Goal: Task Accomplishment & Management: Use online tool/utility

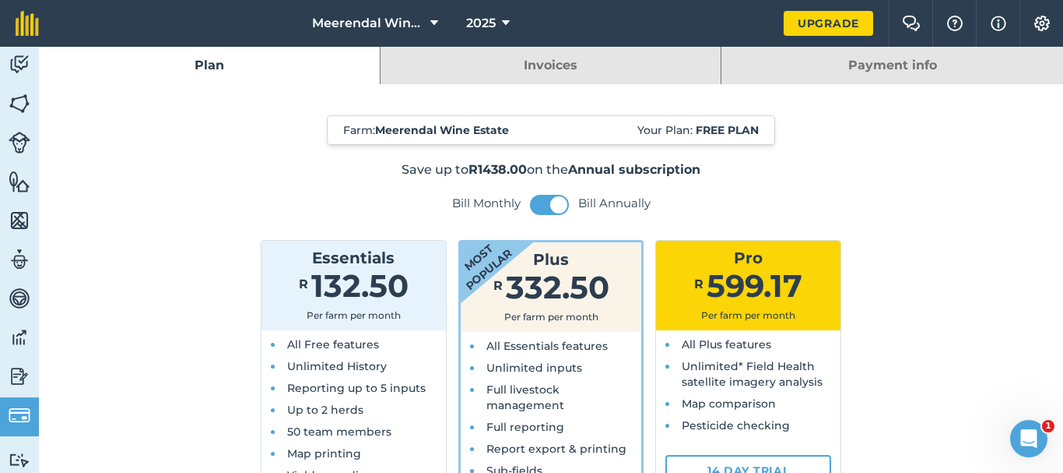
scroll to position [156, 0]
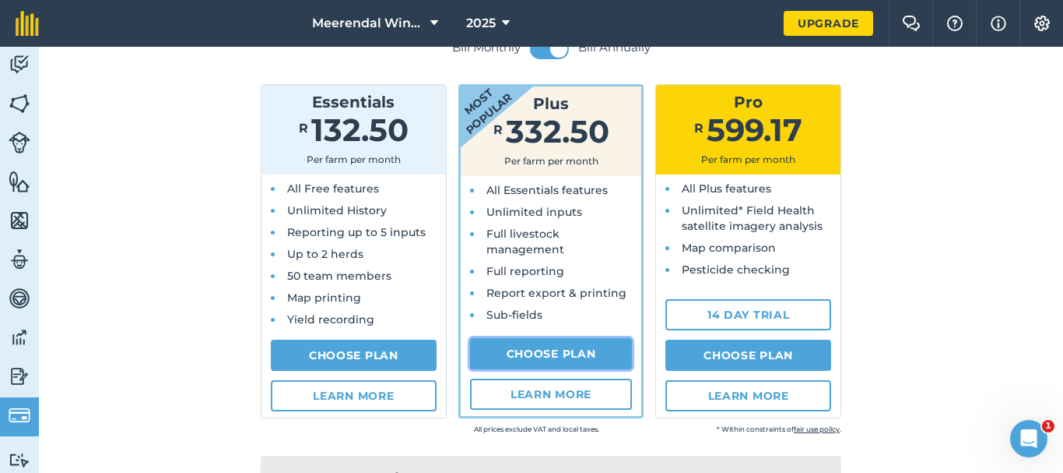
click at [550, 349] on link "Choose Plan" at bounding box center [551, 353] width 163 height 31
select select "9220acf7-288c-4cbd-b74c-53c24f79aa56"
select select "ZA"
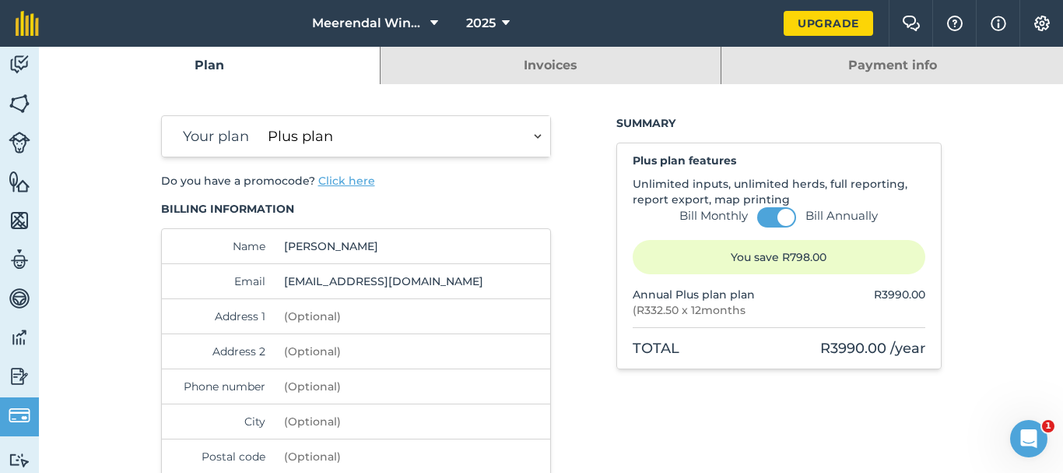
click at [393, 311] on input "Address 1" at bounding box center [384, 316] width 213 height 34
type input "Vissershok Road"
click at [357, 388] on input "Phone number" at bounding box center [384, 386] width 213 height 34
type input "071 137 5246"
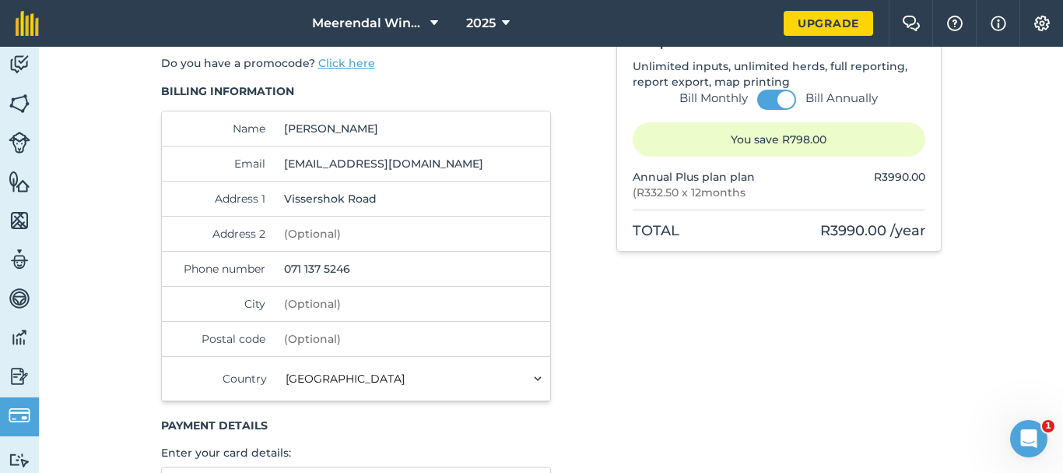
scroll to position [156, 0]
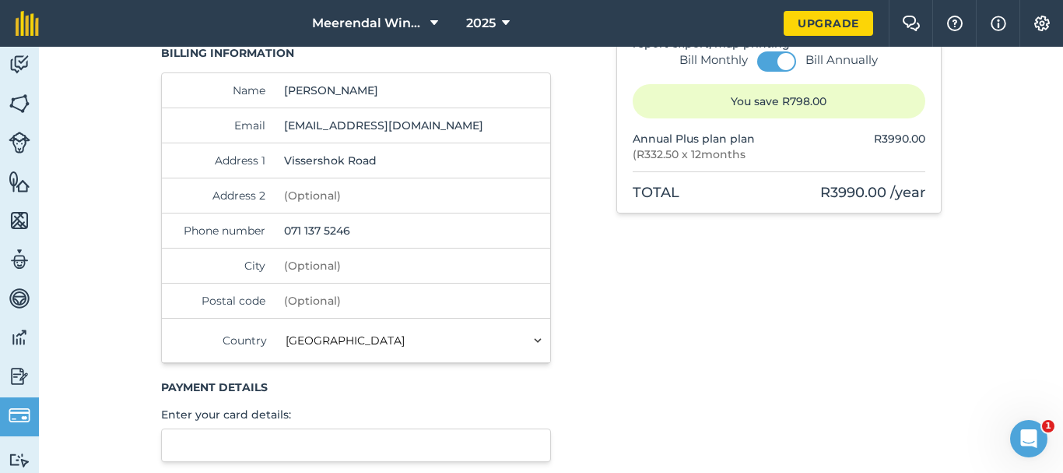
click at [350, 262] on input "City" at bounding box center [384, 265] width 213 height 34
type input "[GEOGRAPHIC_DATA]"
click at [316, 300] on input "Postal code" at bounding box center [384, 300] width 213 height 34
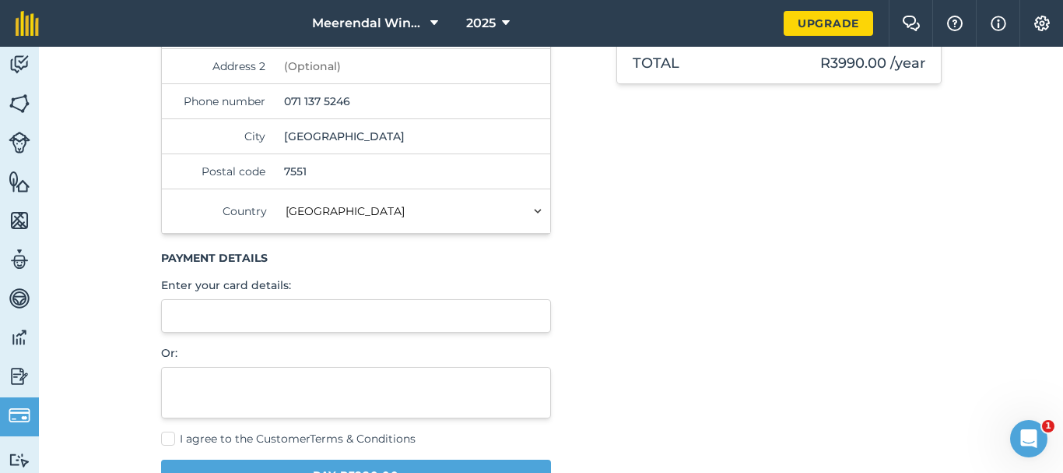
scroll to position [311, 0]
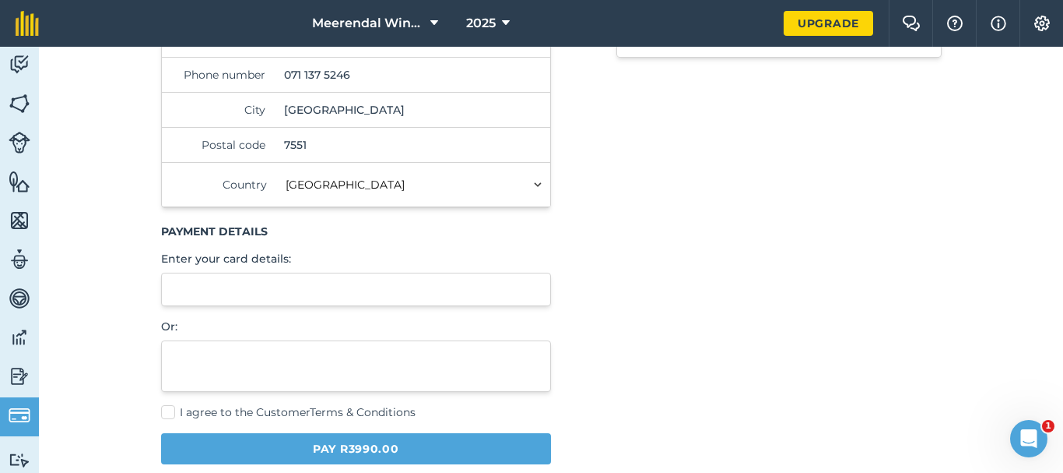
type input "7551"
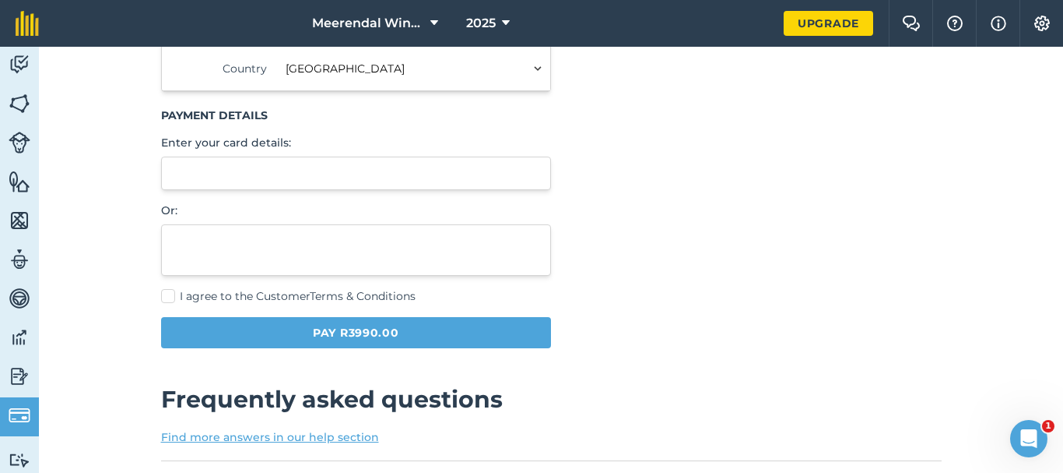
scroll to position [467, 0]
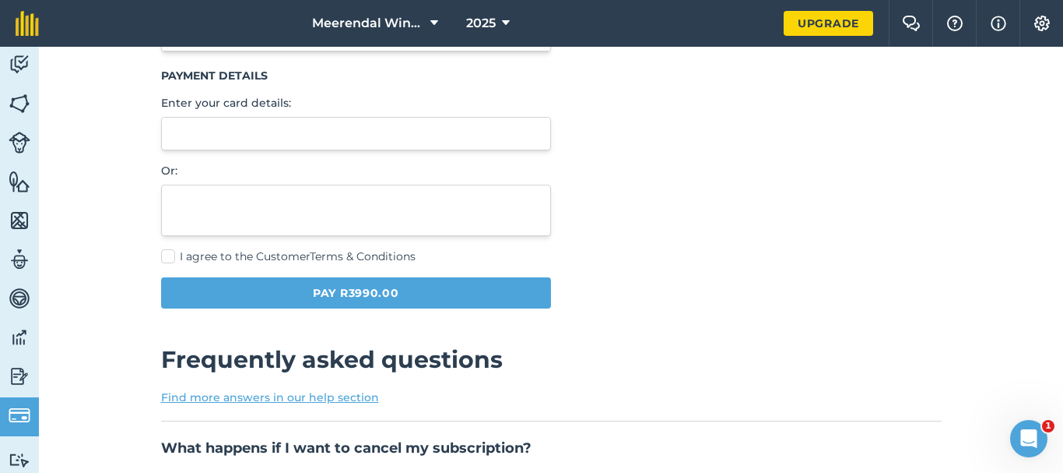
click at [162, 254] on label "I agree to the Customer Terms & Conditions" at bounding box center [356, 256] width 391 height 16
checkbox input "true"
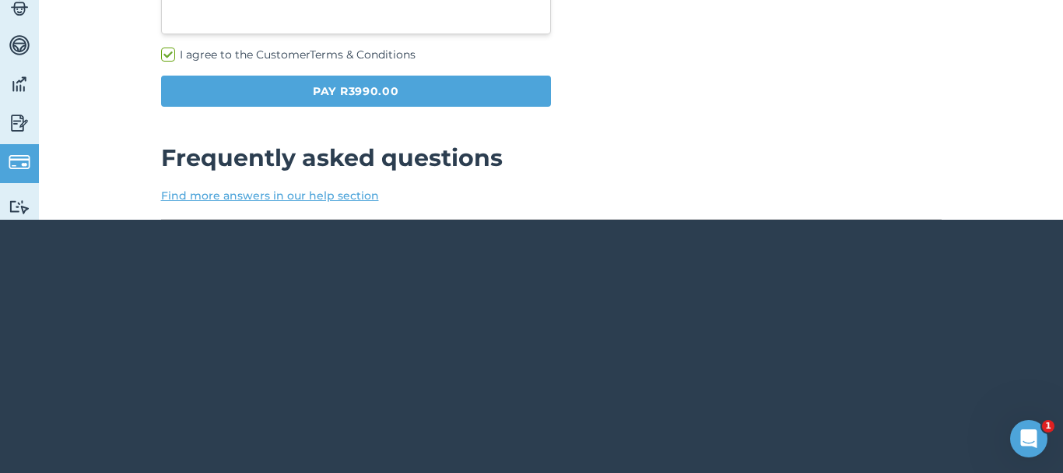
scroll to position [389, 0]
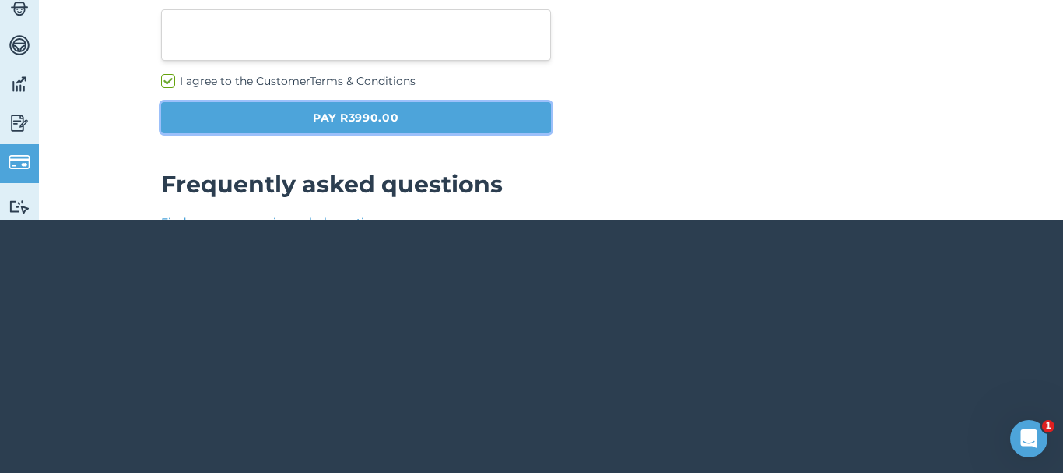
click at [378, 118] on button "Pay R3990.00" at bounding box center [356, 117] width 391 height 31
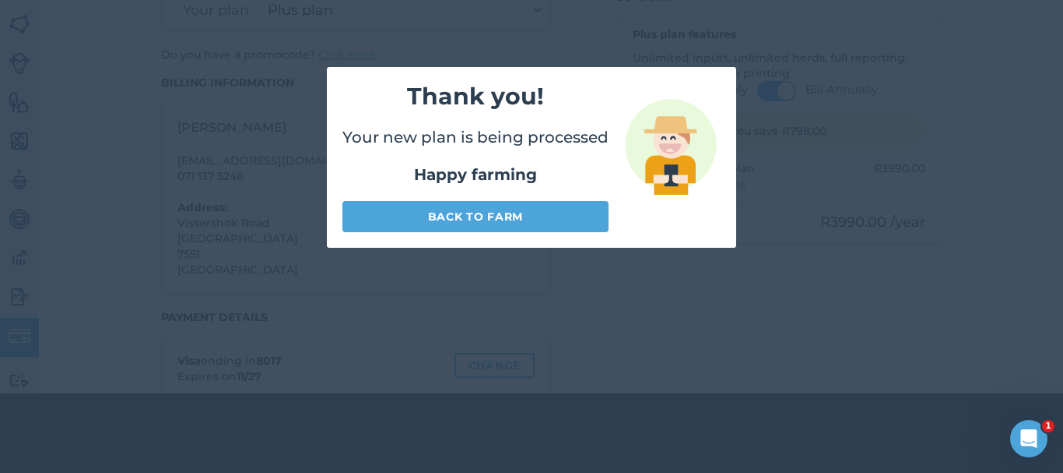
scroll to position [47, 0]
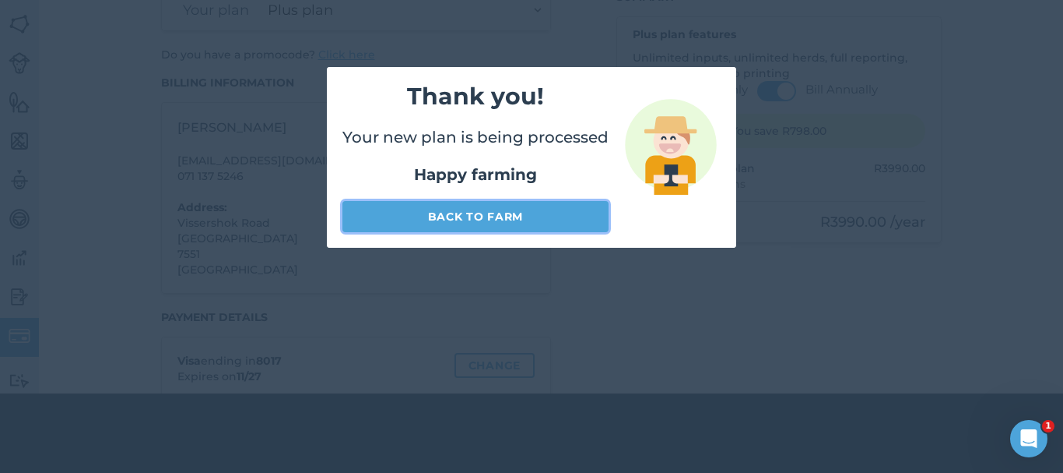
click at [520, 214] on link "Back to farm" at bounding box center [476, 216] width 266 height 31
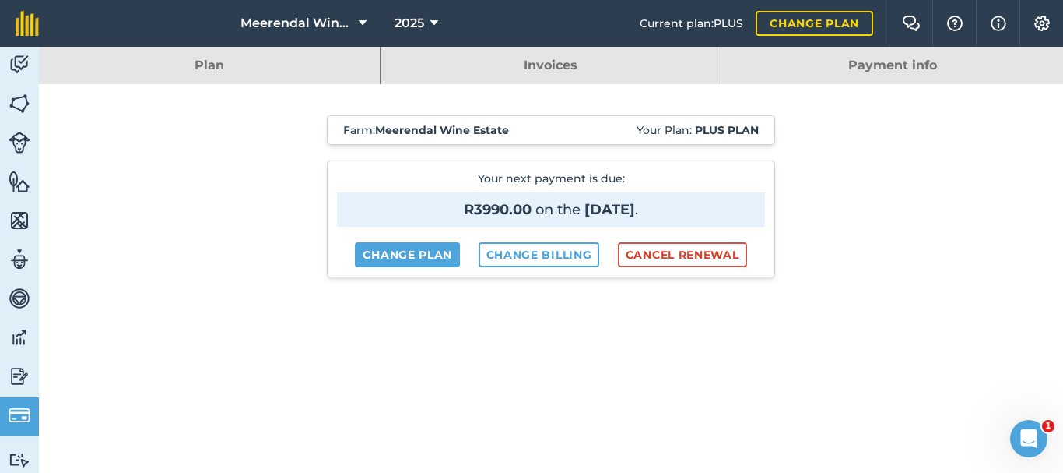
click at [224, 72] on link "Plan" at bounding box center [209, 65] width 341 height 37
click at [13, 58] on img at bounding box center [20, 64] width 22 height 23
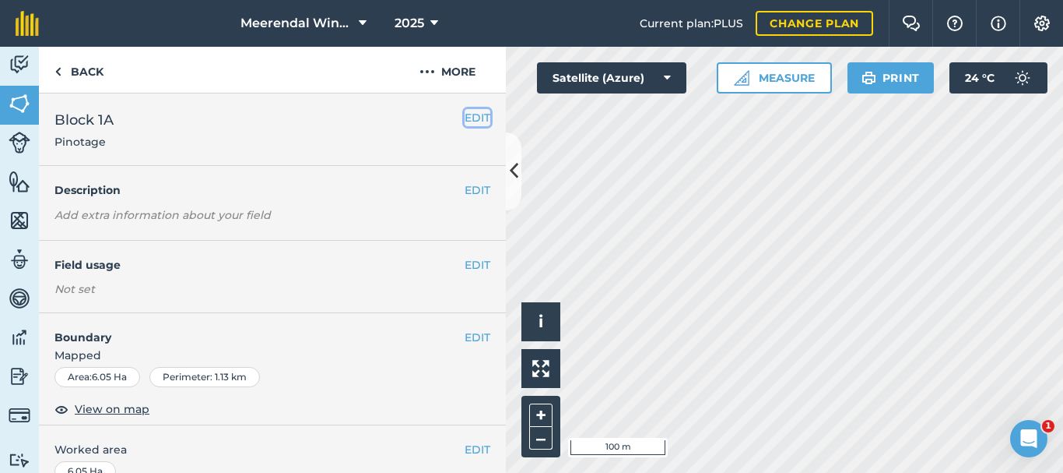
click at [466, 118] on button "EDIT" at bounding box center [478, 117] width 26 height 17
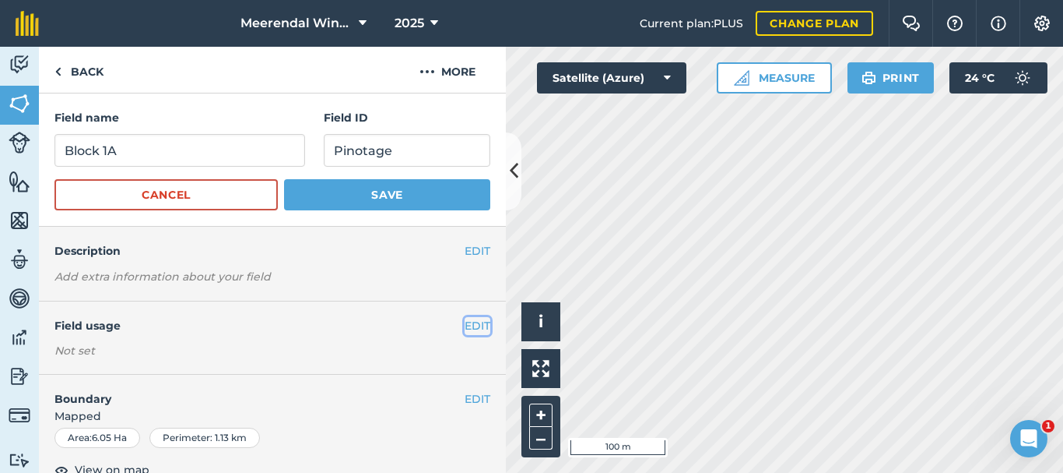
click at [465, 326] on button "EDIT" at bounding box center [478, 325] width 26 height 17
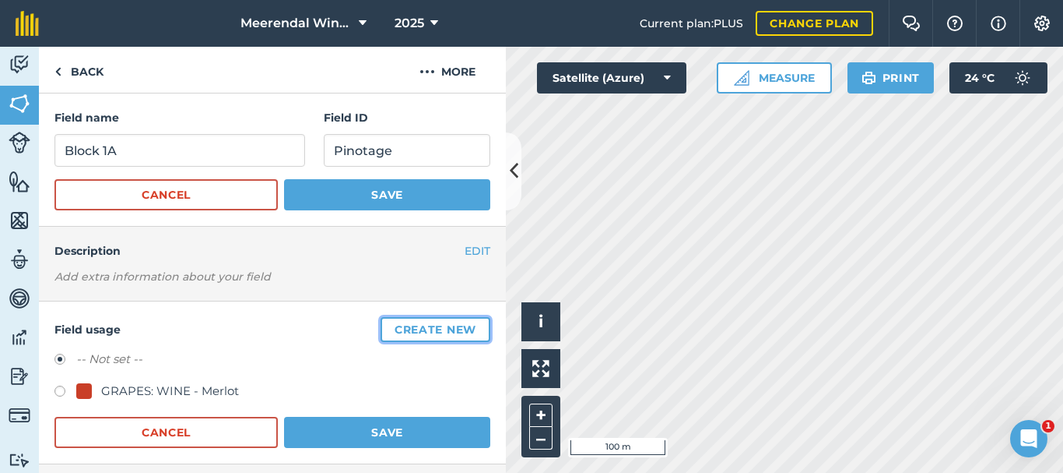
click at [462, 330] on button "Create new" at bounding box center [436, 329] width 110 height 25
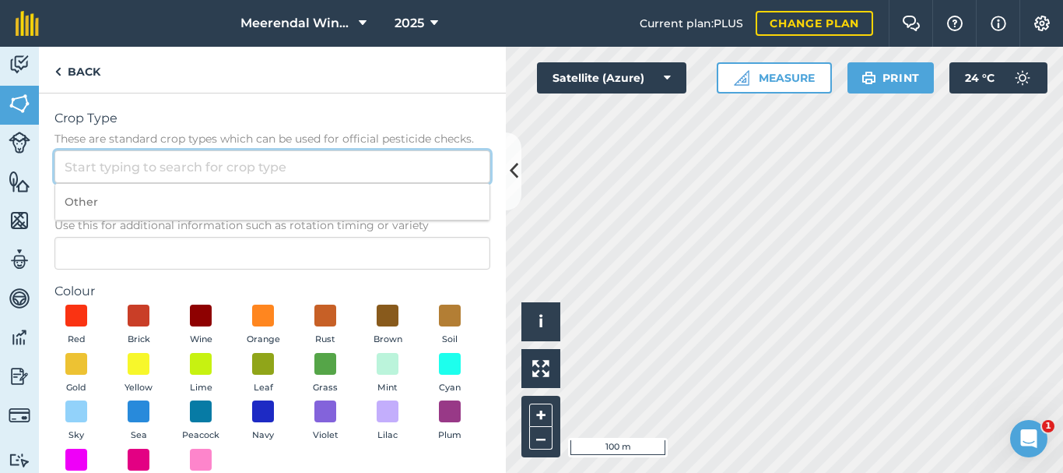
click at [220, 170] on input "Crop Type These are standard crop types which can be used for official pesticid…" at bounding box center [272, 166] width 436 height 33
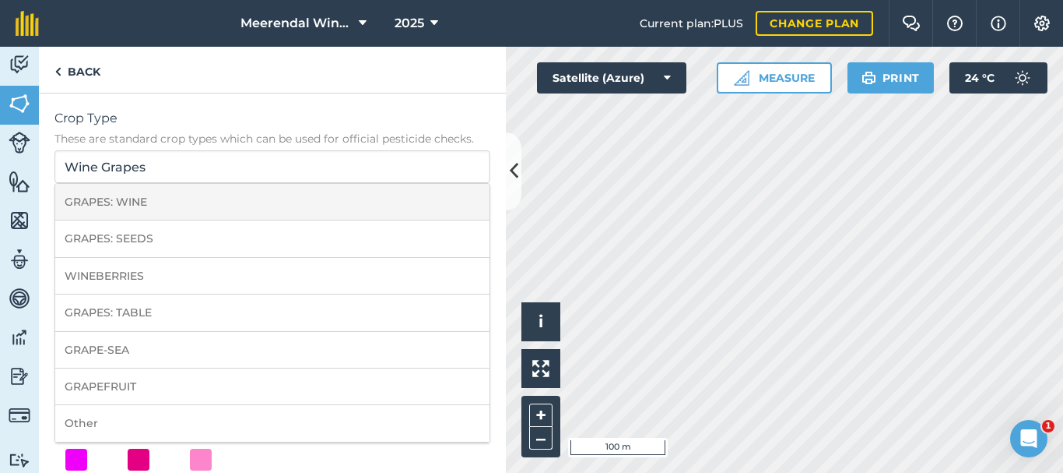
click at [153, 204] on li "GRAPES: WINE" at bounding box center [272, 202] width 434 height 37
type input "GRAPES: WINE"
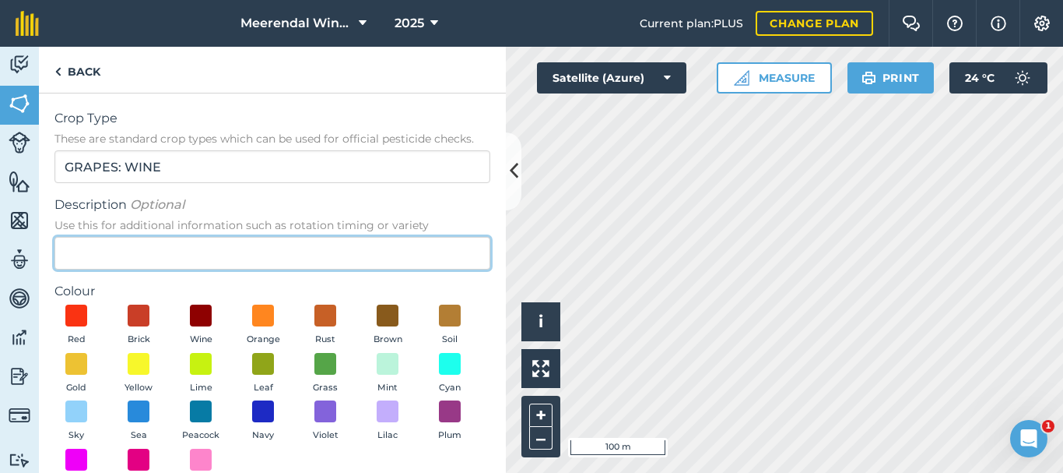
click at [79, 254] on input "Description Optional Use this for additional information such as rotation timin…" at bounding box center [272, 253] width 436 height 33
click at [64, 251] on input "Pinotage" at bounding box center [272, 253] width 436 height 33
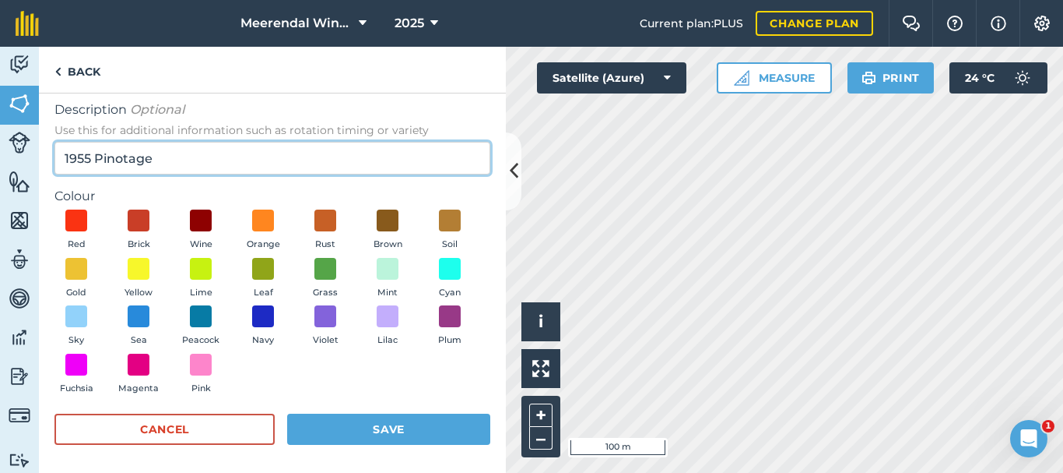
scroll to position [99, 0]
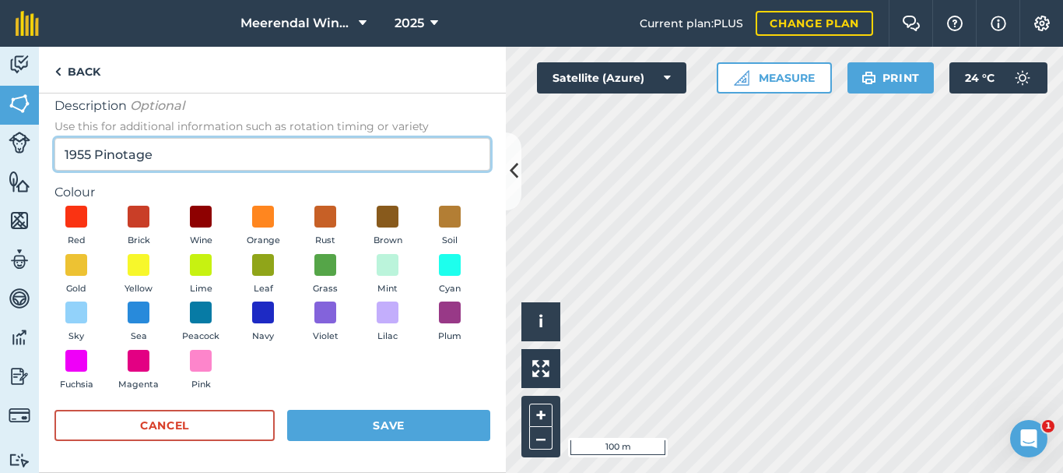
type input "1955 Pinotage"
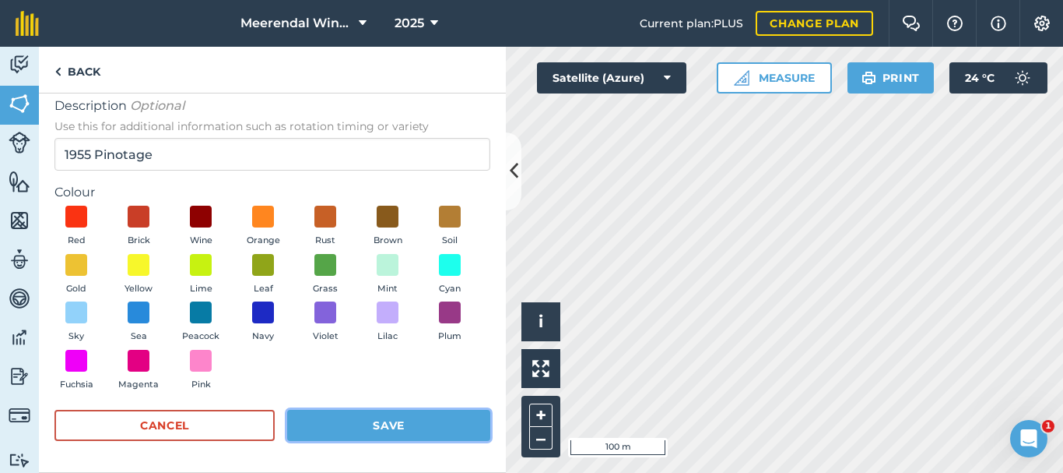
click at [388, 428] on button "Save" at bounding box center [388, 424] width 203 height 31
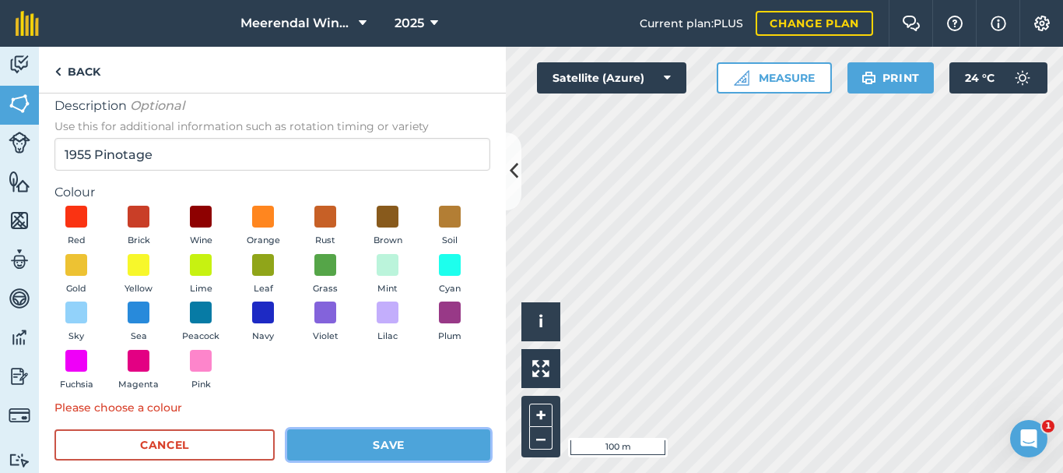
scroll to position [118, 0]
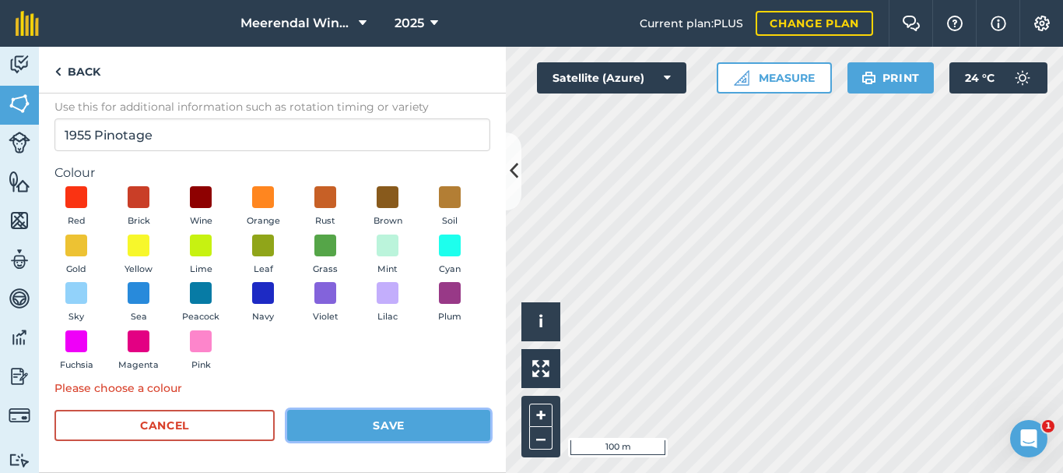
click at [421, 431] on button "Save" at bounding box center [388, 424] width 203 height 31
click at [385, 423] on button "Save" at bounding box center [388, 424] width 203 height 31
click at [374, 426] on button "Save" at bounding box center [388, 424] width 203 height 31
click at [387, 420] on button "Save" at bounding box center [388, 424] width 203 height 31
click at [366, 426] on button "Save" at bounding box center [388, 424] width 203 height 31
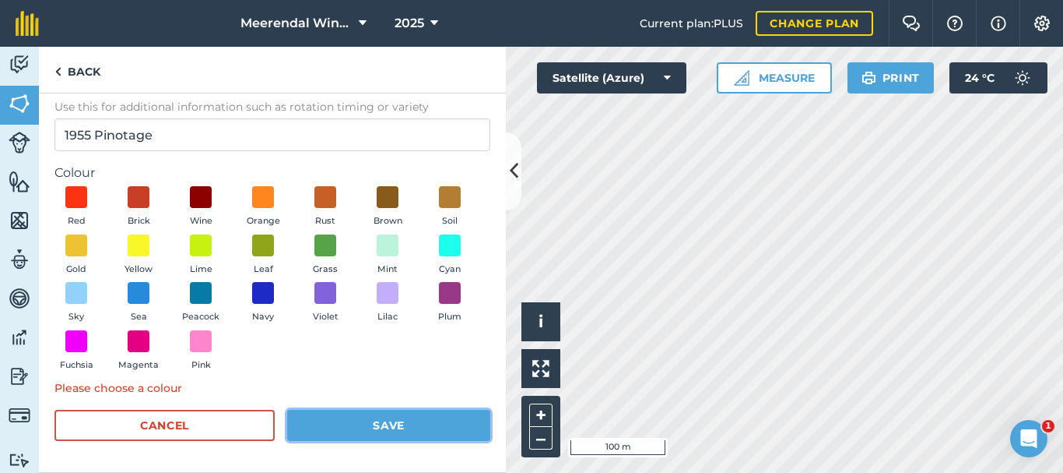
click at [374, 420] on button "Save" at bounding box center [388, 424] width 203 height 31
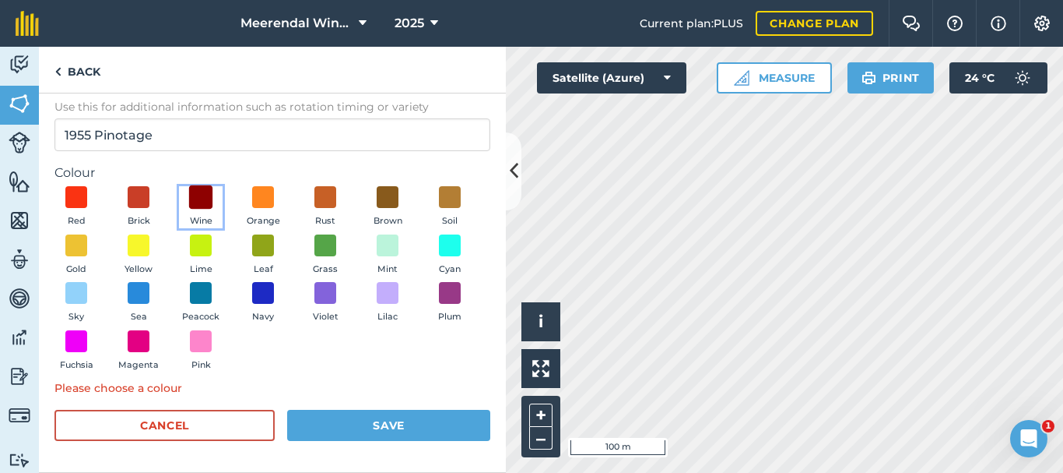
click at [202, 197] on span at bounding box center [201, 197] width 24 height 24
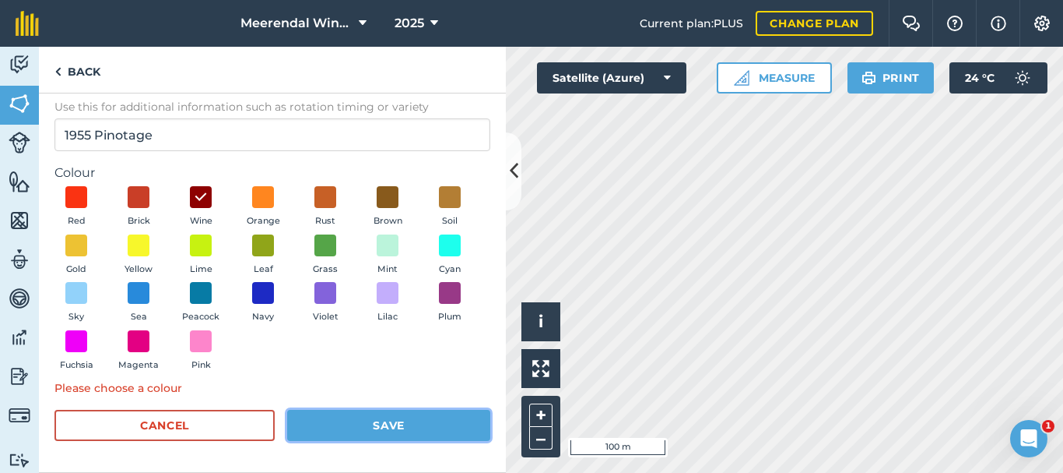
click at [416, 422] on button "Save" at bounding box center [388, 424] width 203 height 31
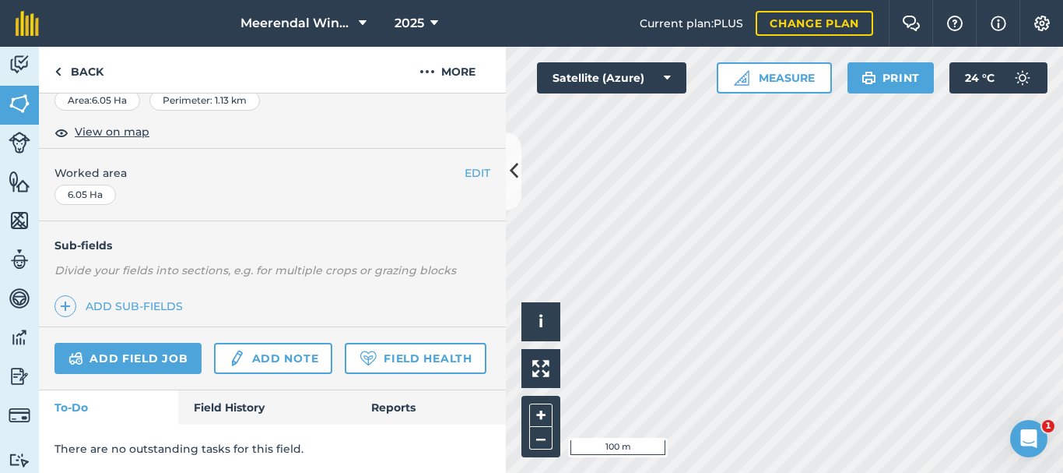
scroll to position [442, 0]
click at [130, 343] on link "Add field job" at bounding box center [127, 358] width 147 height 31
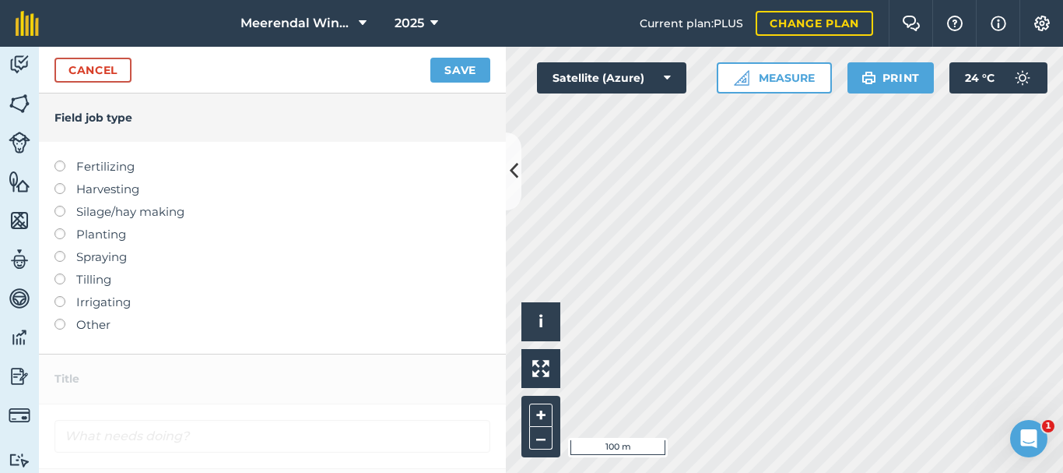
click at [59, 317] on div at bounding box center [65, 316] width 22 height 3
click at [61, 318] on label at bounding box center [65, 318] width 22 height 0
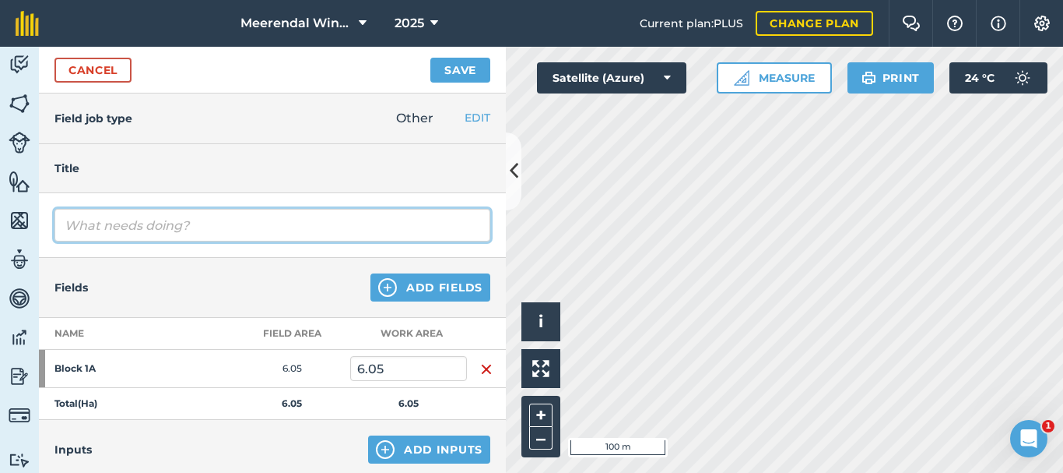
click at [186, 221] on input "text" at bounding box center [272, 225] width 436 height 33
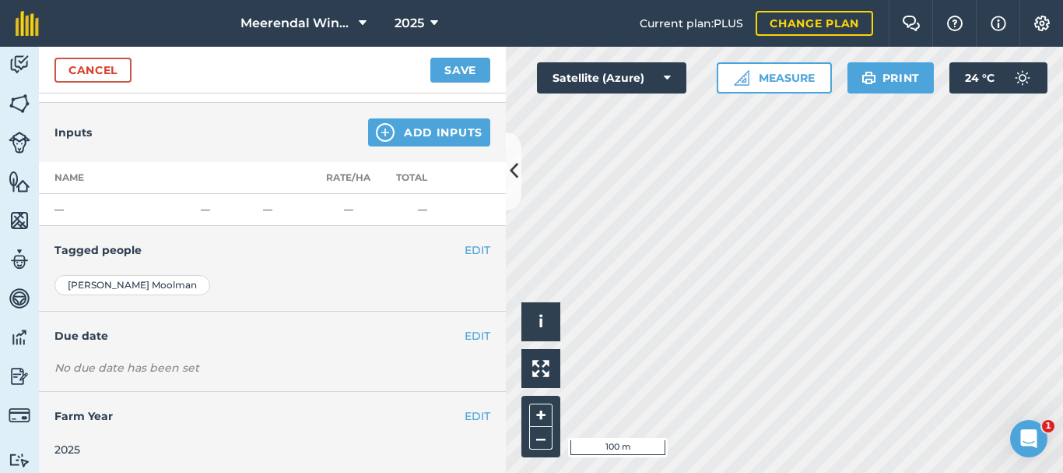
scroll to position [318, 0]
type input "Ridges weeded by hand"
click at [465, 336] on button "EDIT" at bounding box center [478, 333] width 26 height 17
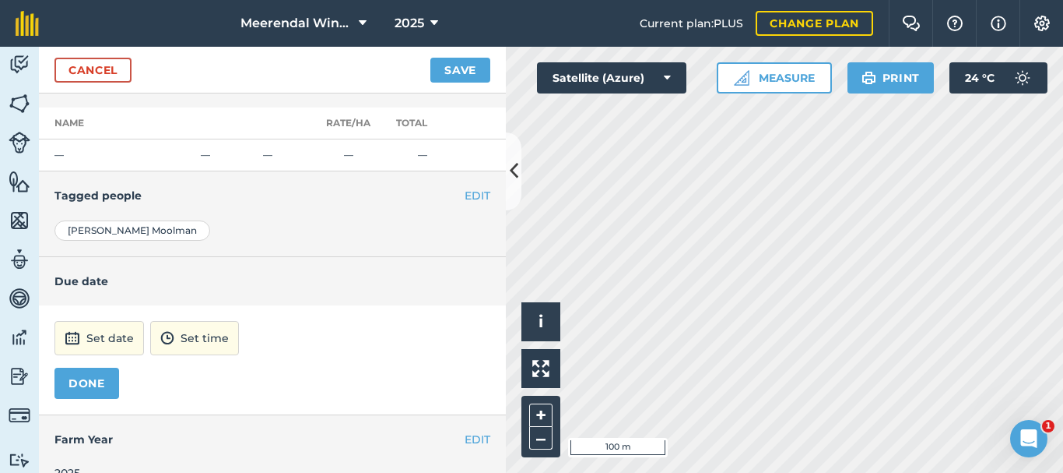
scroll to position [396, 0]
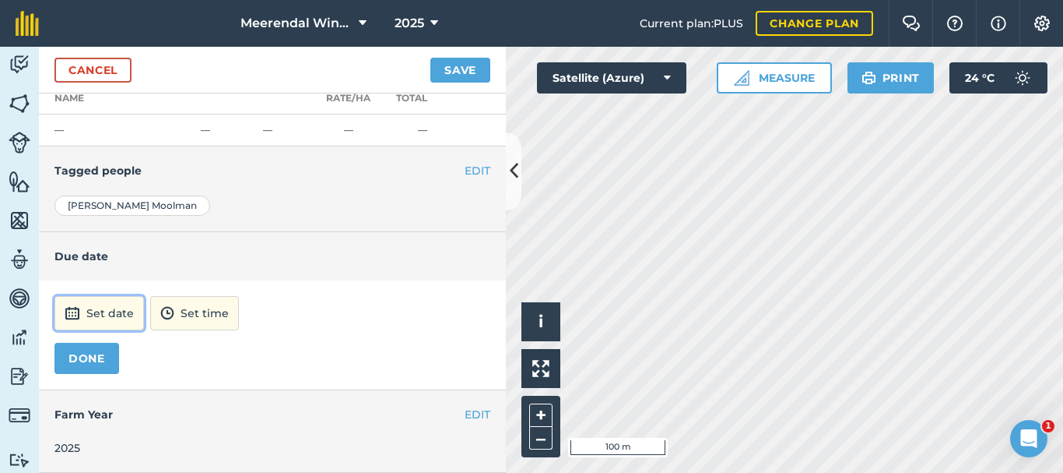
click at [94, 309] on button "Set date" at bounding box center [99, 313] width 90 height 34
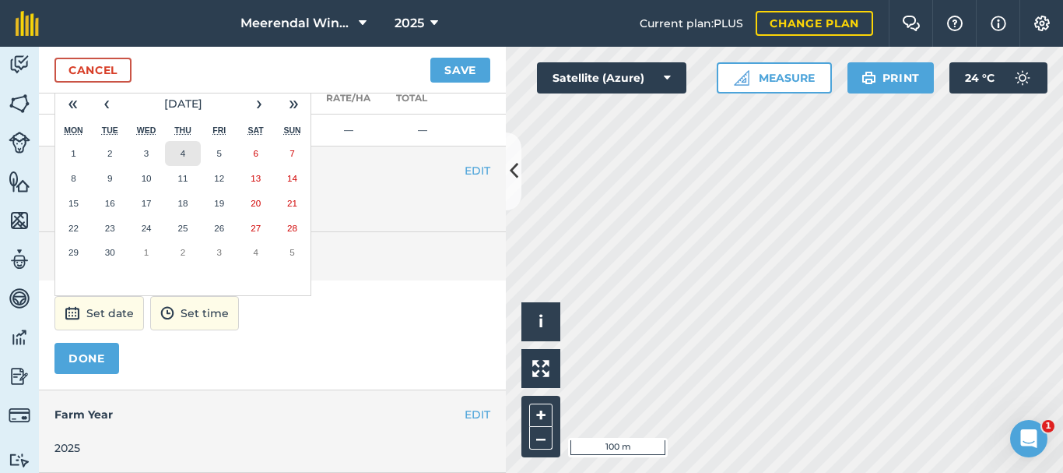
click at [183, 149] on abbr "4" at bounding box center [183, 153] width 5 height 10
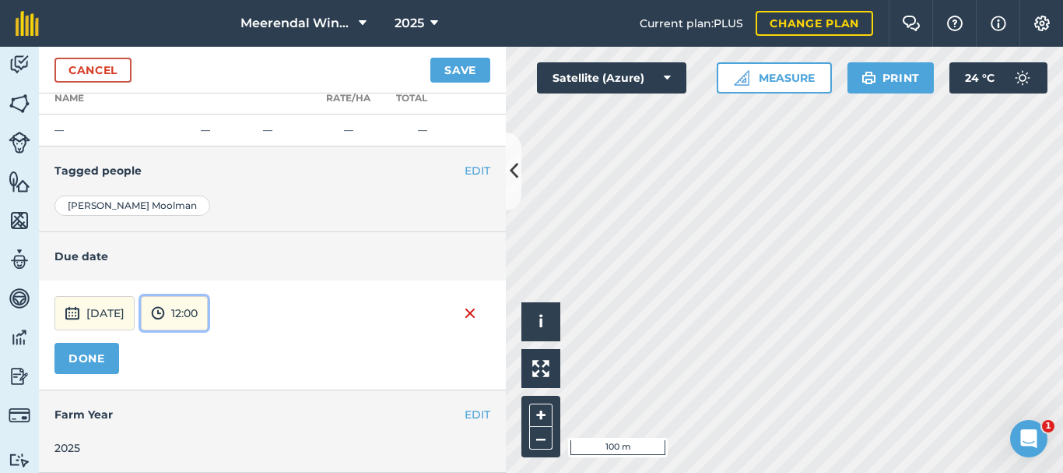
click at [208, 310] on button "12:00" at bounding box center [174, 313] width 67 height 34
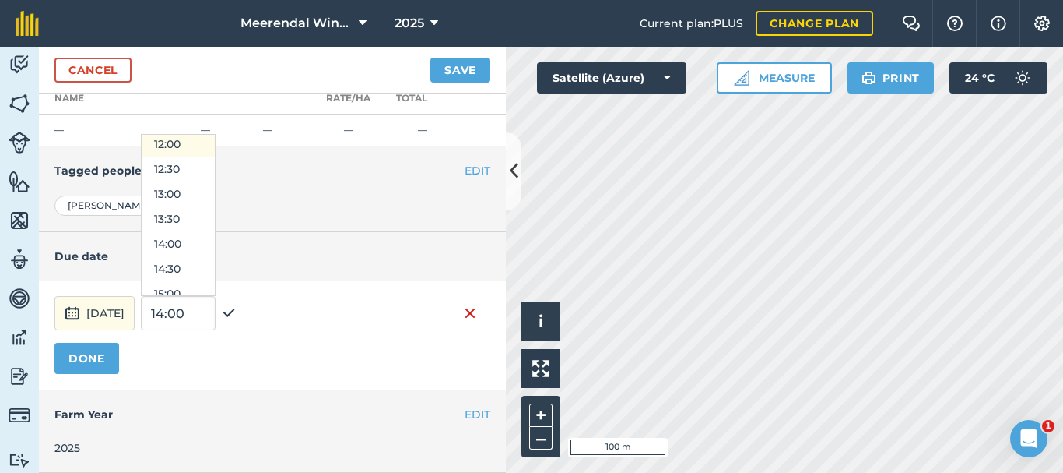
scroll to position [679, 0]
click at [207, 263] on button "16:00" at bounding box center [178, 265] width 73 height 25
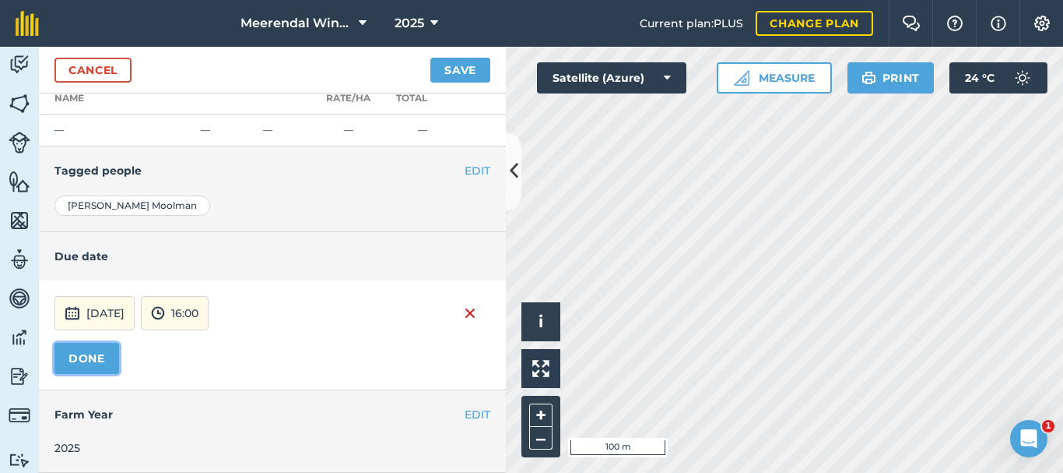
click at [88, 354] on button "DONE" at bounding box center [86, 358] width 65 height 31
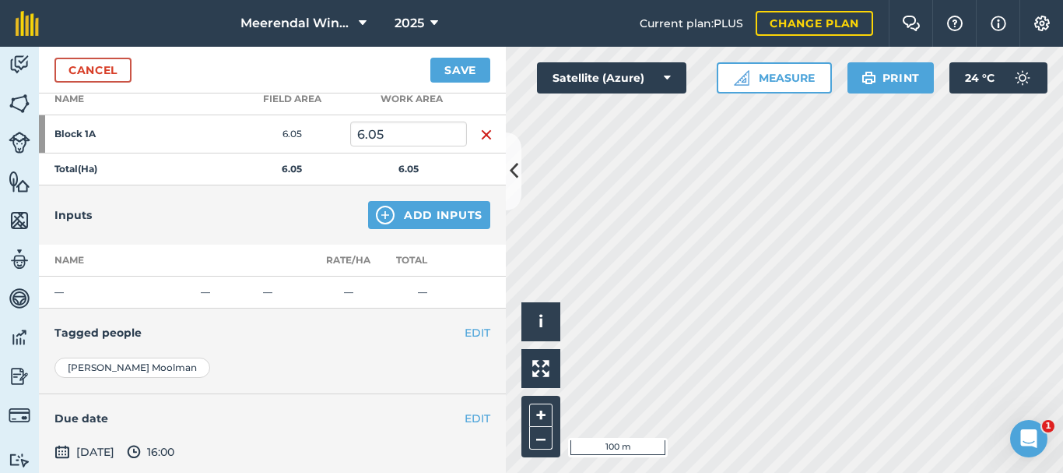
scroll to position [234, 0]
click at [462, 67] on button "Save" at bounding box center [460, 70] width 60 height 25
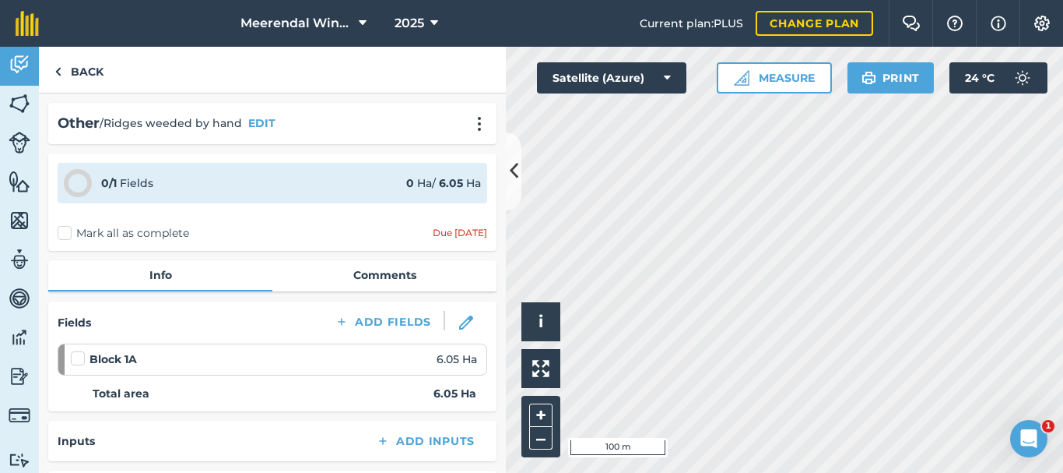
click at [433, 232] on div "Due [DATE]" at bounding box center [460, 233] width 54 height 12
click at [73, 71] on link "Back" at bounding box center [79, 70] width 80 height 46
